Goal: Transaction & Acquisition: Purchase product/service

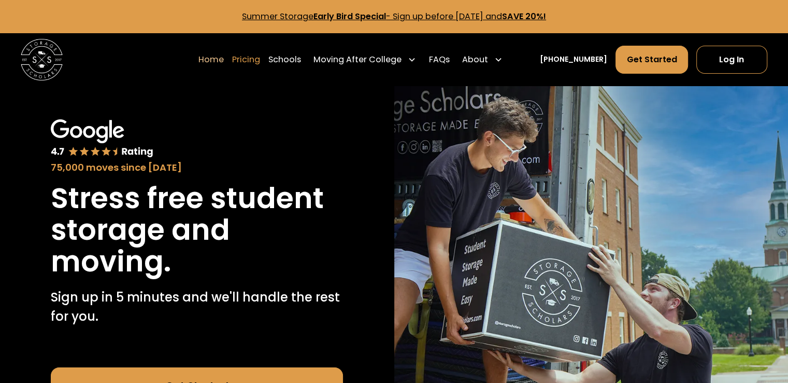
click at [260, 63] on link "Pricing" at bounding box center [246, 59] width 28 height 29
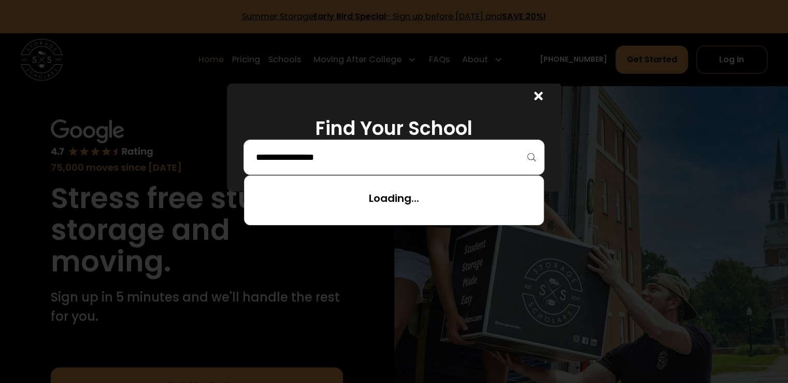
click at [324, 158] on input "search" at bounding box center [394, 157] width 279 height 18
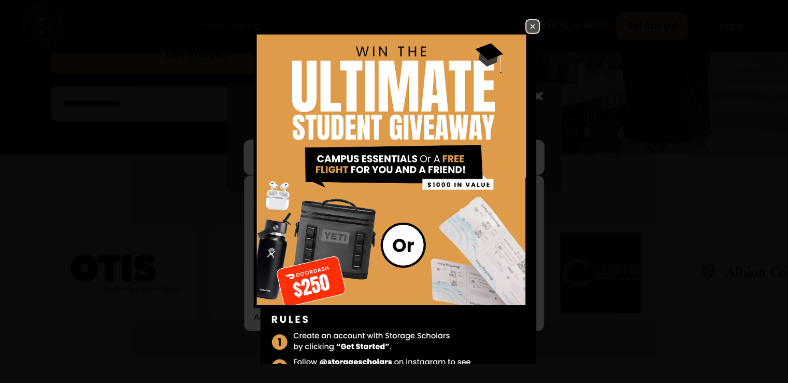
click at [527, 29] on img at bounding box center [533, 26] width 12 height 12
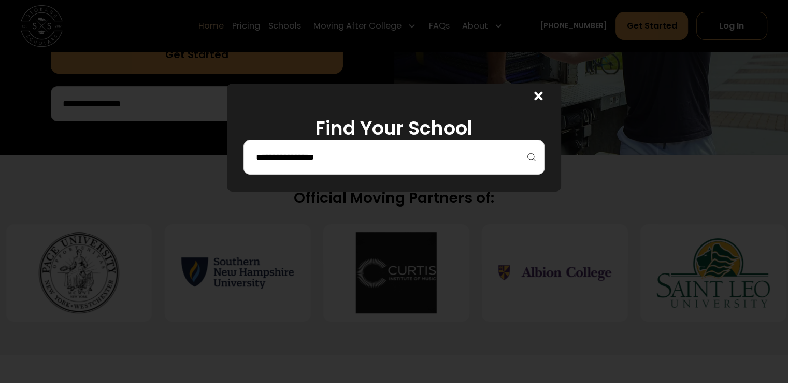
click at [379, 153] on input "search" at bounding box center [394, 157] width 279 height 18
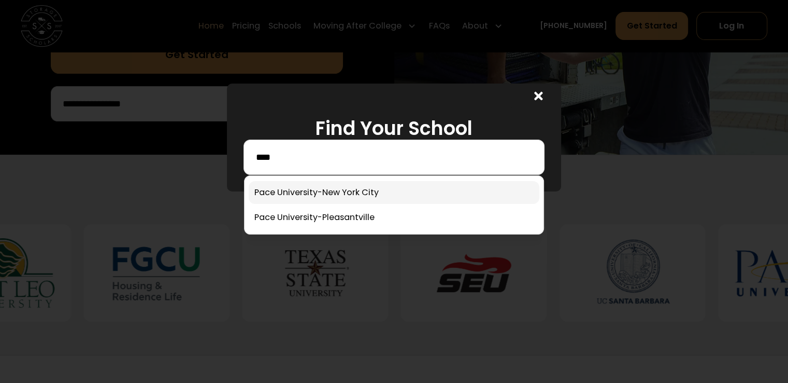
type input "****"
click at [344, 191] on link at bounding box center [394, 192] width 290 height 23
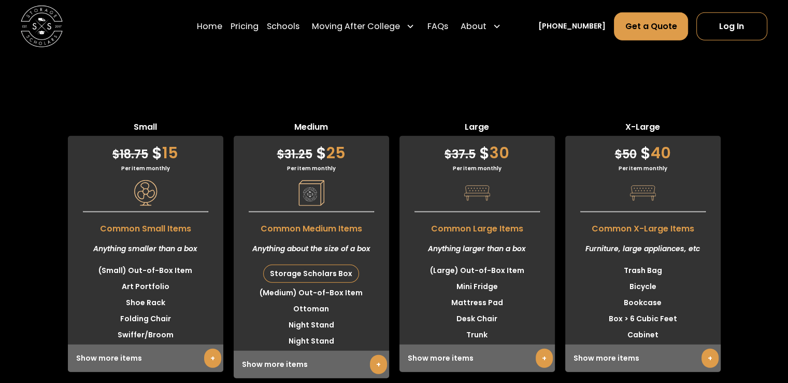
scroll to position [2781, 0]
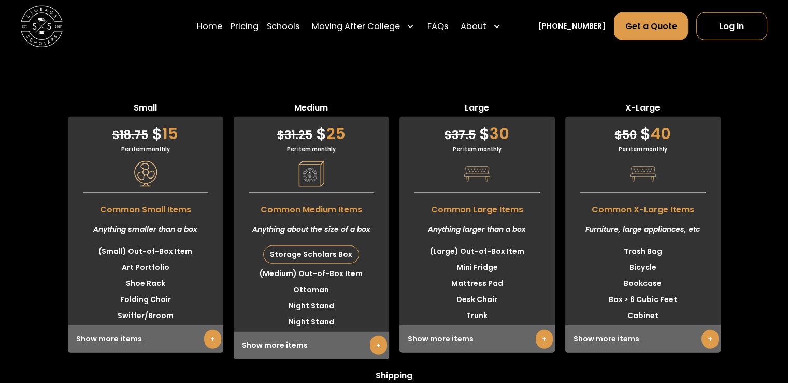
click at [541, 329] on link "+" at bounding box center [544, 338] width 17 height 19
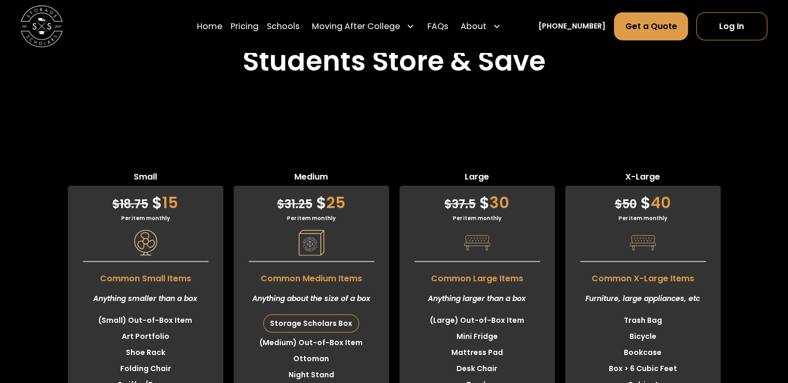
scroll to position [2739, 0]
